Goal: Information Seeking & Learning: Learn about a topic

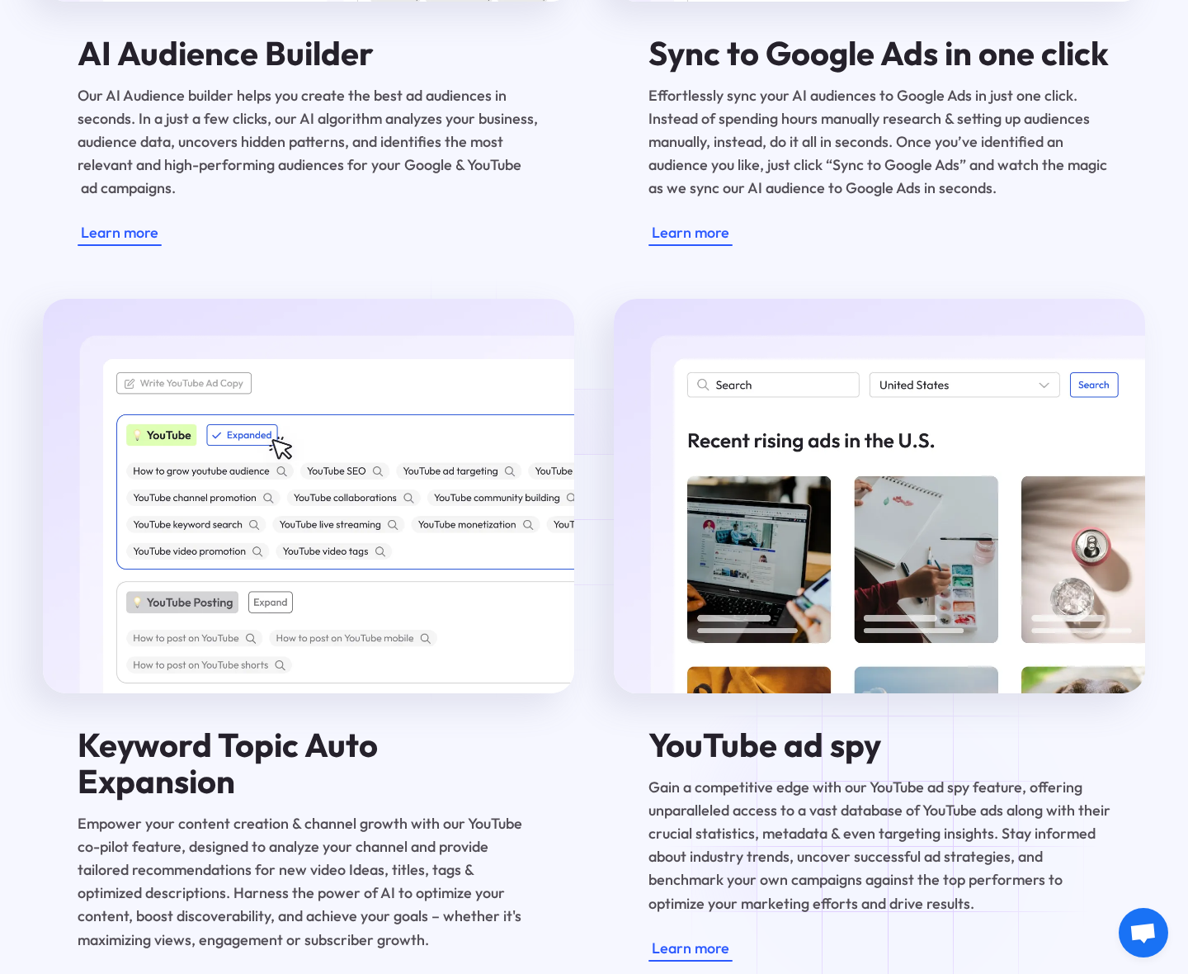
scroll to position [2911, 0]
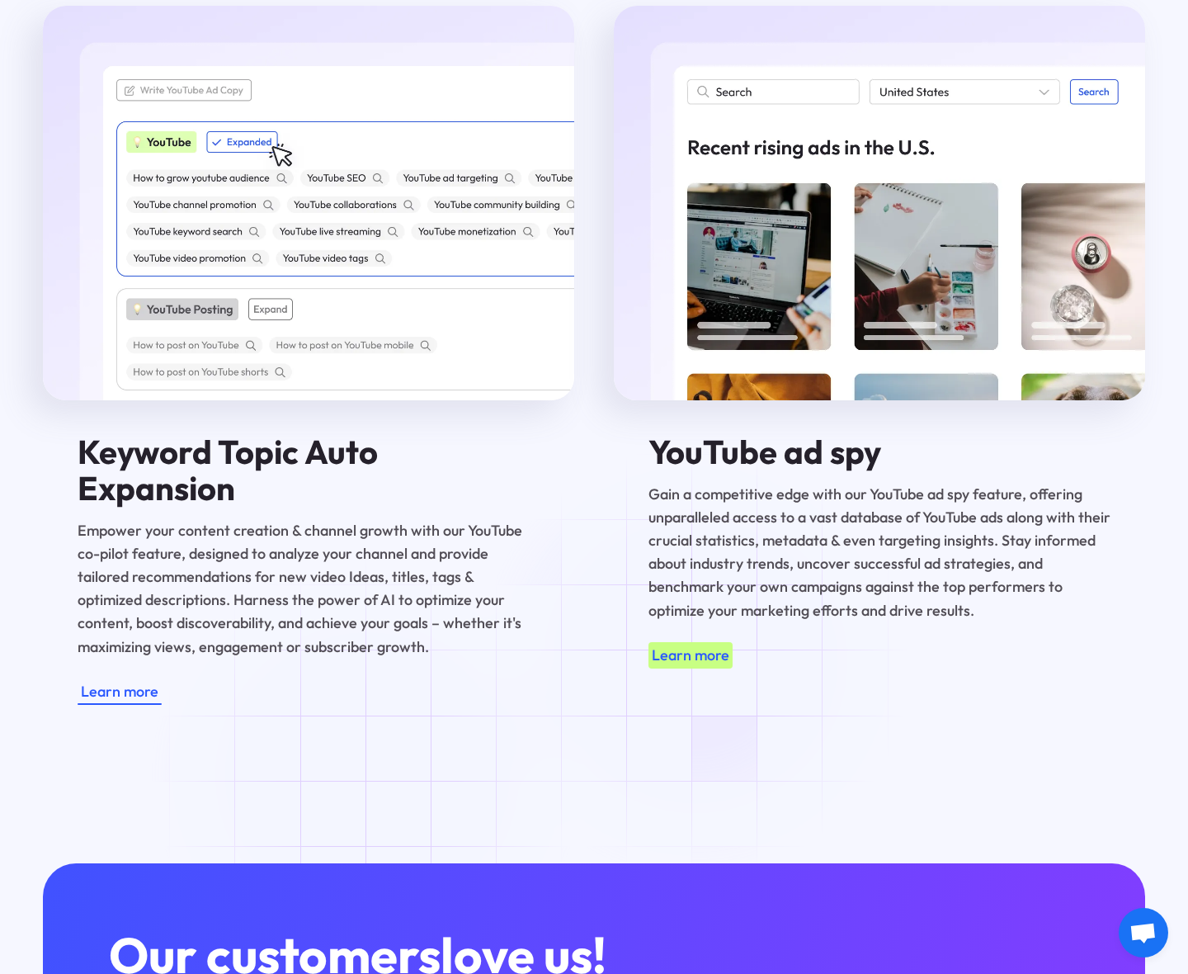
click at [696, 661] on div "Learn more" at bounding box center [691, 655] width 78 height 23
